Goal: Task Accomplishment & Management: Complete application form

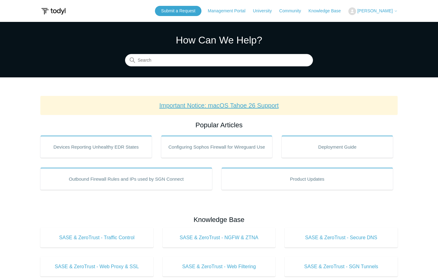
click at [245, 106] on link "Important Notice: macOS Tahoe 26 Support" at bounding box center [218, 105] width 119 height 7
click at [395, 11] on icon at bounding box center [396, 11] width 2 height 1
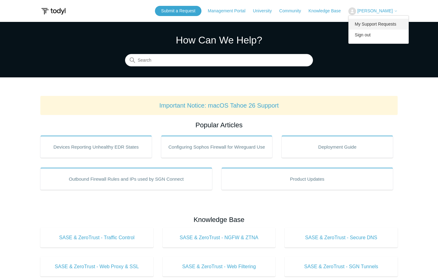
click at [373, 23] on link "My Support Requests" at bounding box center [378, 24] width 60 height 11
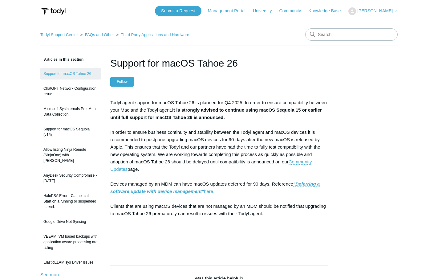
click at [117, 83] on button "Follow" at bounding box center [122, 81] width 24 height 9
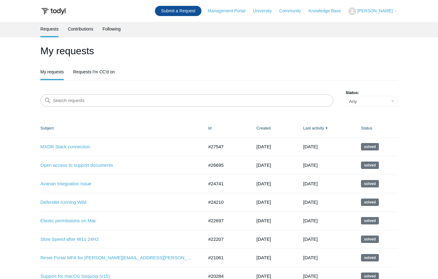
click at [194, 11] on link "Submit a Request" at bounding box center [178, 11] width 46 height 10
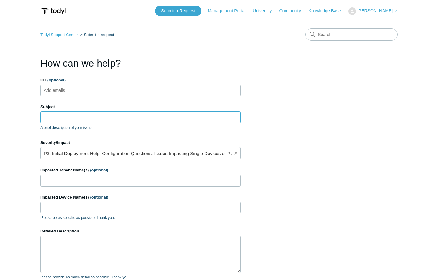
click at [98, 118] on input "Subject" at bounding box center [140, 117] width 200 height 12
click at [98, 118] on input "SGN" at bounding box center [140, 117] width 200 height 12
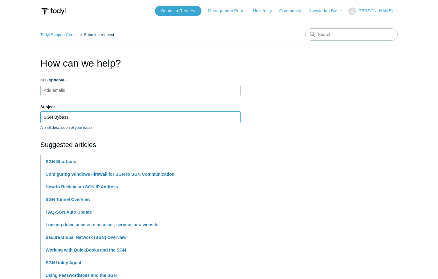
type input "SGN Bybass"
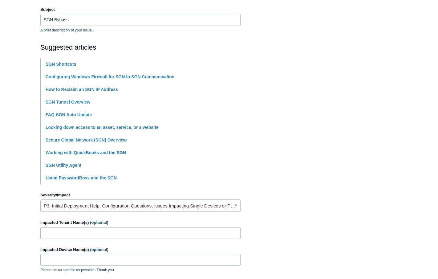
scroll to position [104, 0]
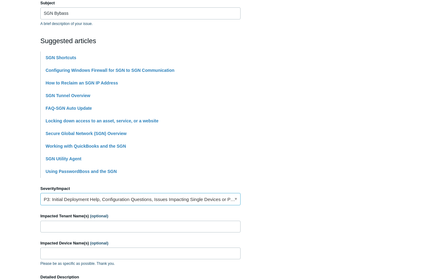
click at [163, 198] on link "P3: Initial Deployment Help, Configuration Questions, Issues Impacting Single D…" at bounding box center [140, 199] width 200 height 12
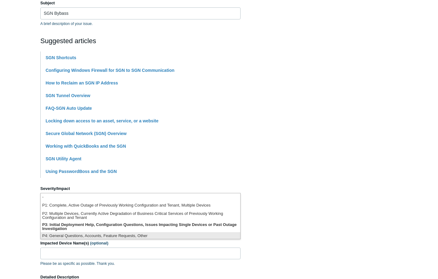
scroll to position [2, 0]
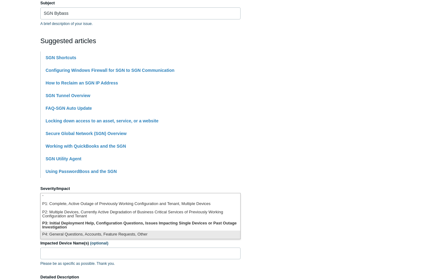
click at [104, 235] on li "P4: General Questions, Accounts, Feature Requests, Other" at bounding box center [140, 234] width 199 height 8
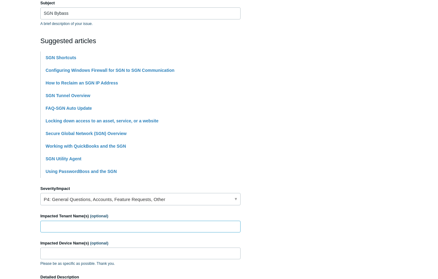
click at [107, 223] on input "Impacted Tenant Name(s) (optional)" at bounding box center [140, 226] width 200 height 12
type input "bigriver"
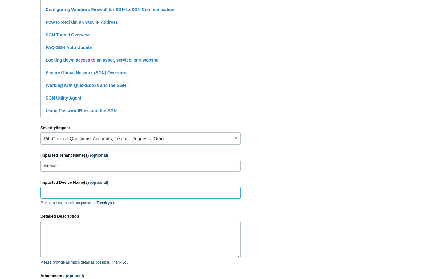
scroll to position [166, 0]
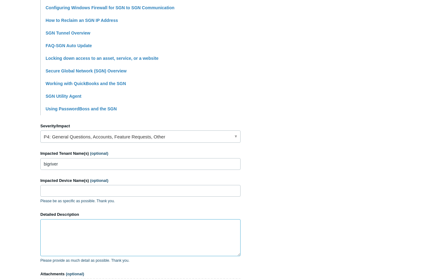
click at [86, 234] on textarea "Detailed Description" at bounding box center [140, 237] width 200 height 37
type textarea "I"
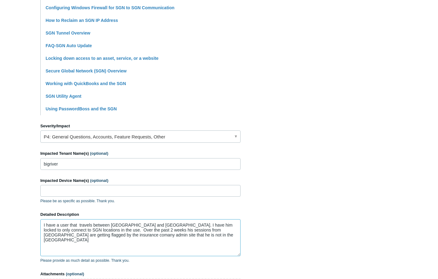
type textarea "I have a user that travels between [GEOGRAPHIC_DATA] and [GEOGRAPHIC_DATA]. I h…"
